Goal: Find specific page/section: Find specific page/section

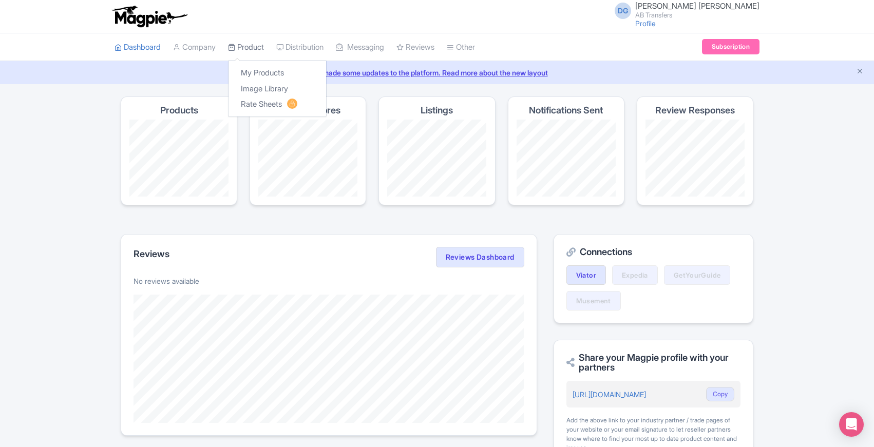
click at [256, 49] on link "Product" at bounding box center [246, 47] width 36 height 28
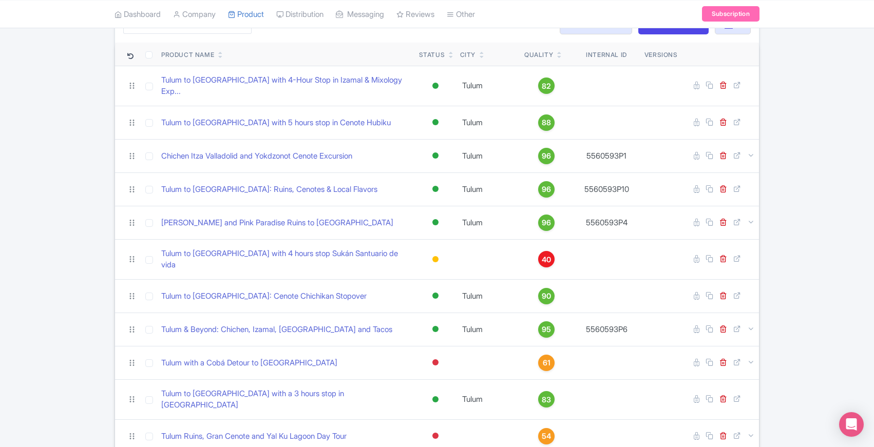
scroll to position [93, 0]
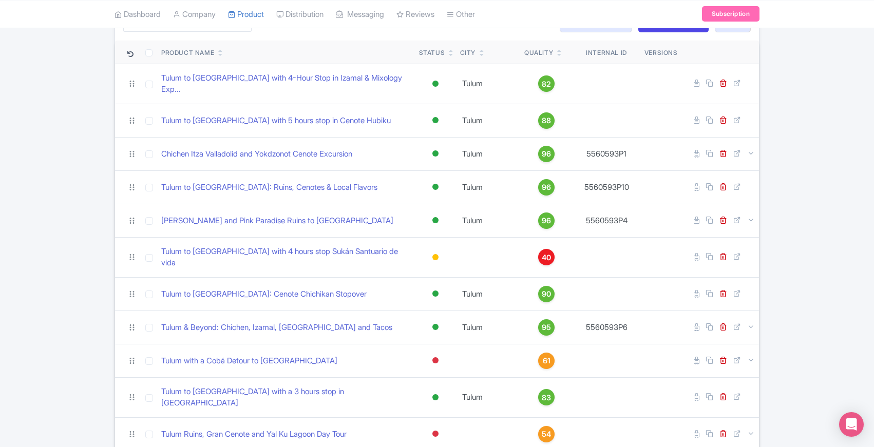
click at [71, 301] on div "Search Bulk Actions Delete Add to Collection Share Products Add to Collection C…" at bounding box center [437, 314] width 874 height 622
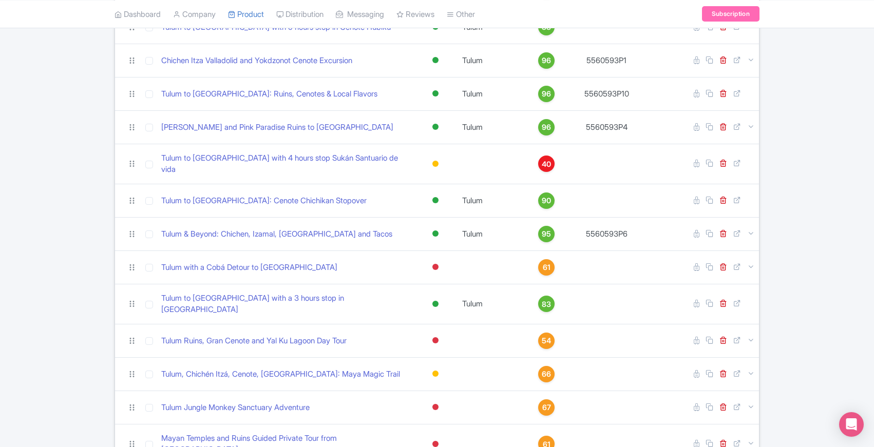
scroll to position [188, 0]
click at [67, 373] on div "Search Bulk Actions Delete Add to Collection Share Products Add to Collection C…" at bounding box center [437, 220] width 874 height 622
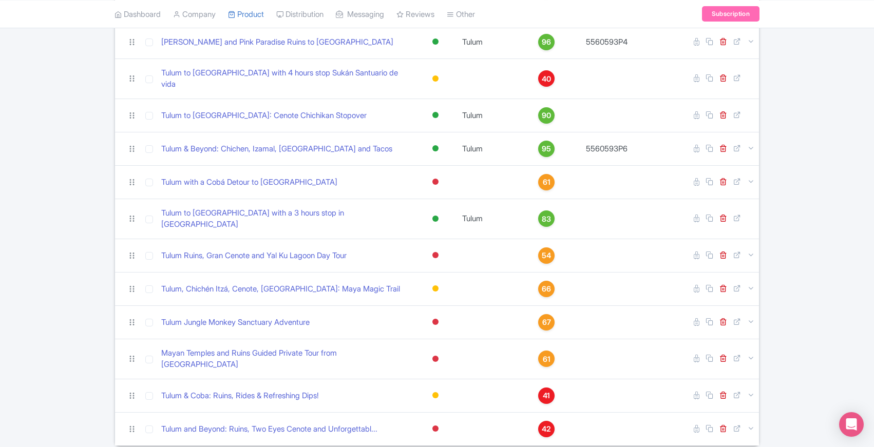
scroll to position [275, 0]
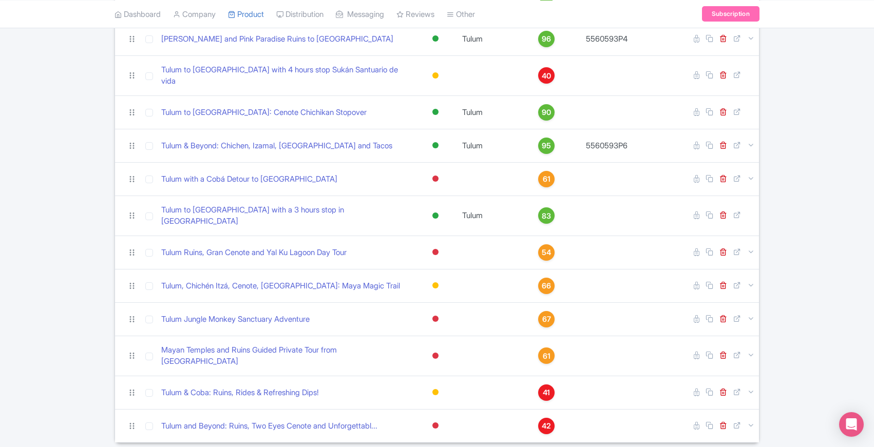
click at [63, 414] on div "Search Bulk Actions Delete Add to Collection Share Products Add to Collection C…" at bounding box center [437, 132] width 874 height 622
